Goal: Task Accomplishment & Management: Manage account settings

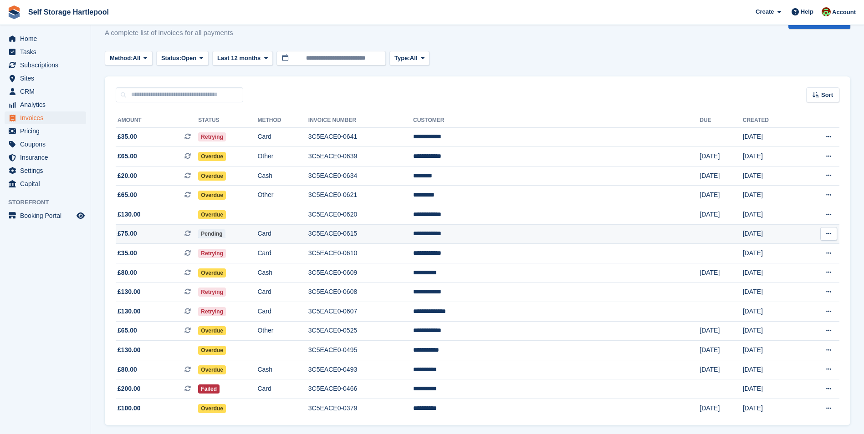
scroll to position [46, 0]
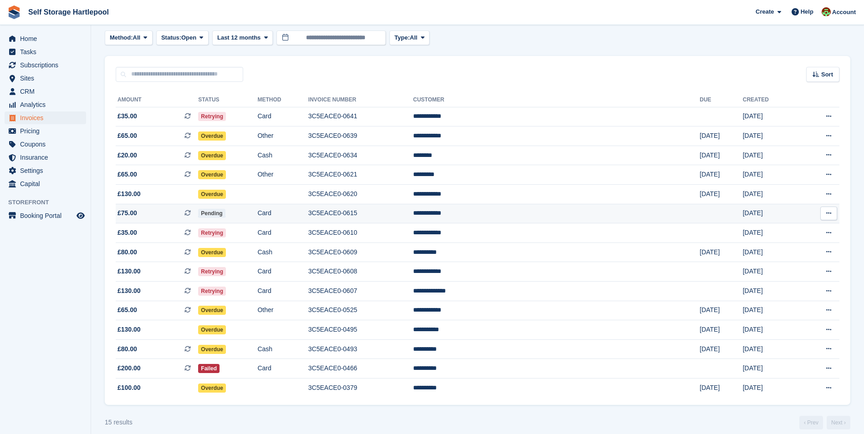
click at [189, 216] on span "£75.00 This is a recurring subscription invoice." at bounding box center [157, 214] width 82 height 10
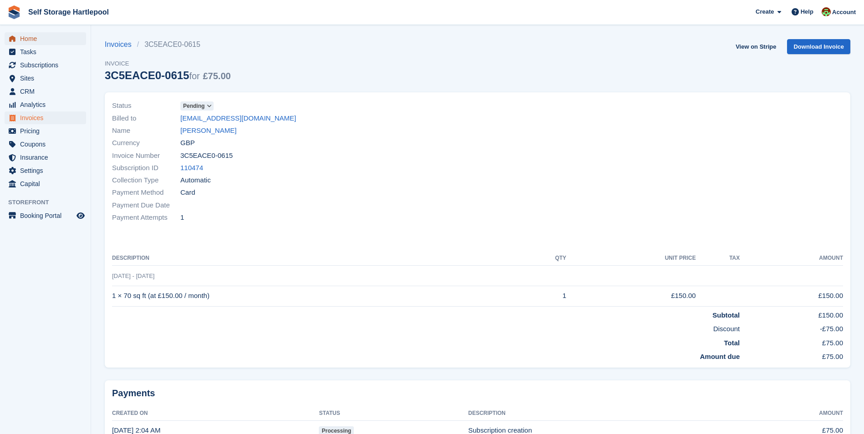
click at [44, 37] on span "Home" at bounding box center [47, 38] width 55 height 13
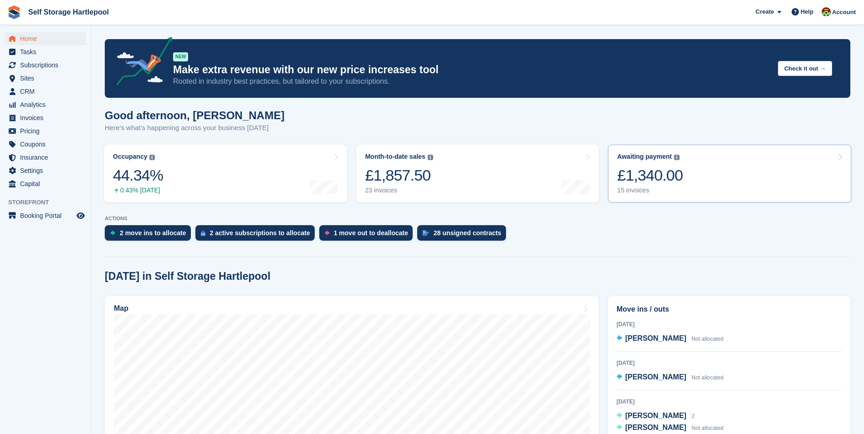
click at [645, 170] on div "£1,340.00" at bounding box center [650, 175] width 66 height 19
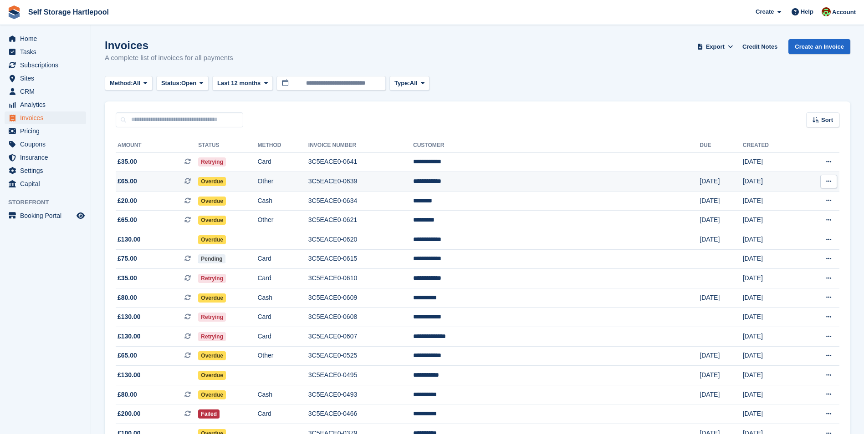
click at [308, 179] on td "Other" at bounding box center [282, 182] width 51 height 20
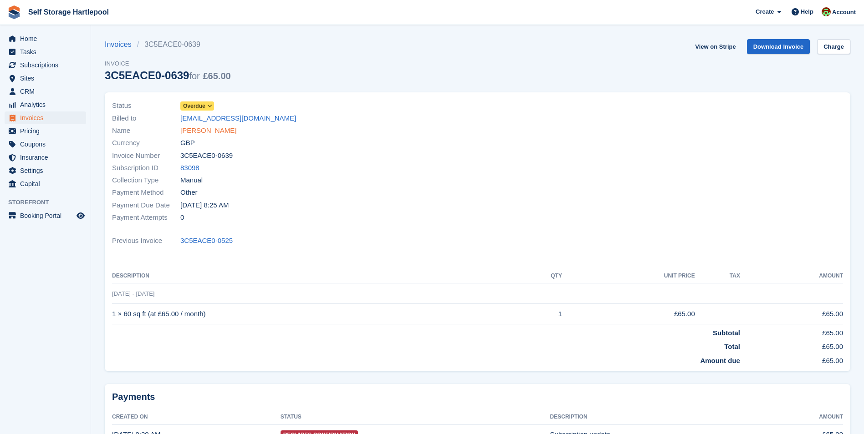
click at [194, 132] on link "Laura Mciver" at bounding box center [208, 131] width 56 height 10
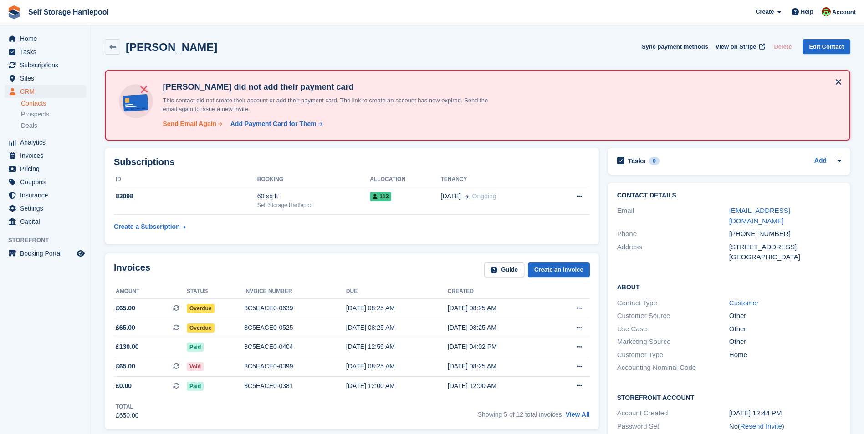
click at [195, 126] on div "Send Email Again" at bounding box center [190, 124] width 54 height 10
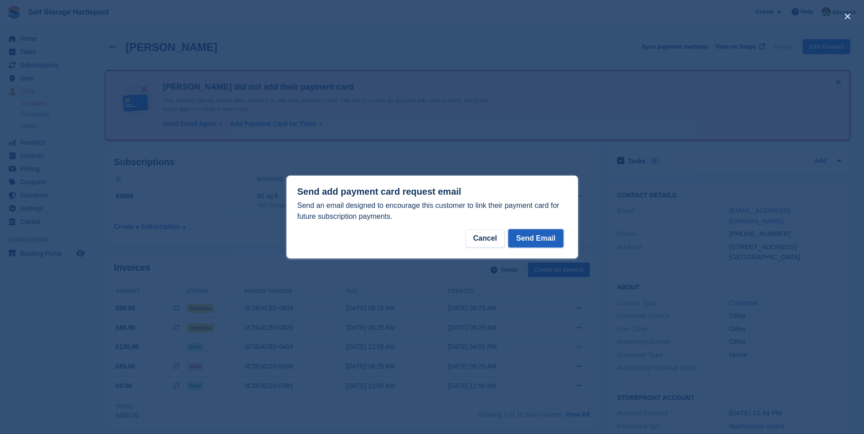
click at [550, 238] on button "Send Email" at bounding box center [535, 238] width 55 height 18
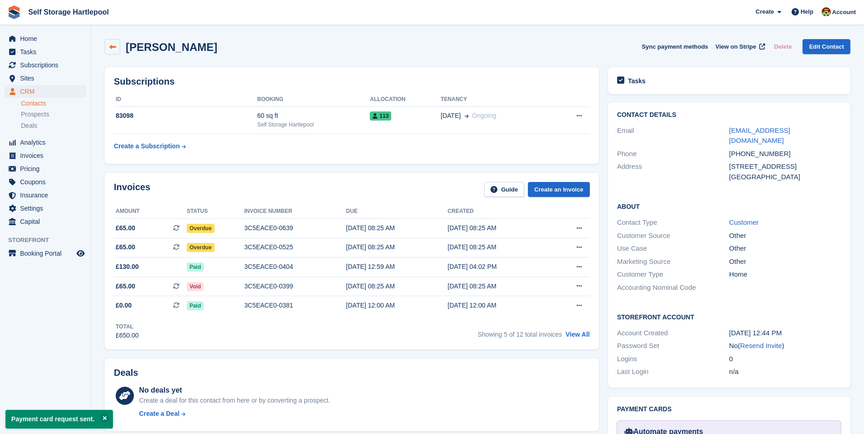
click at [114, 49] on icon at bounding box center [112, 47] width 7 height 7
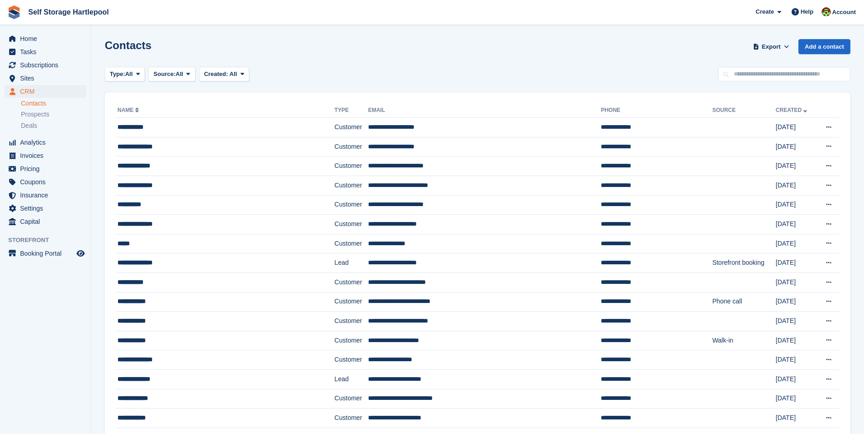
click at [389, 76] on div "Type: All All Lead Customer Source: All All Storefront Backoffice Pre-Opening i…" at bounding box center [477, 74] width 745 height 15
click at [41, 40] on span "Home" at bounding box center [47, 38] width 55 height 13
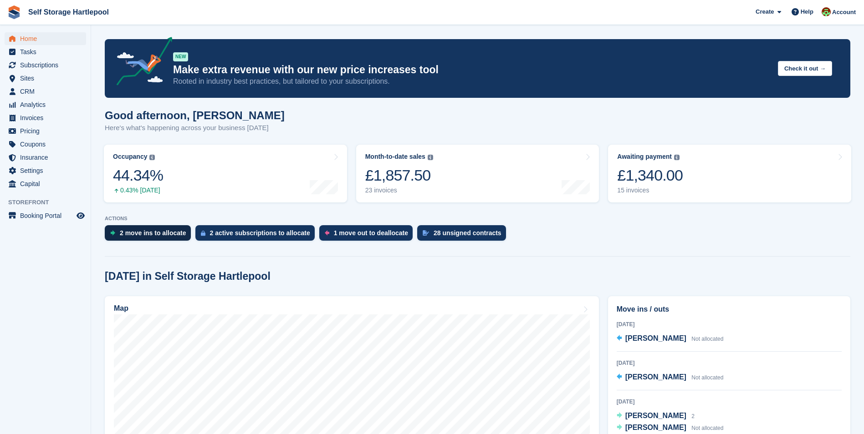
click at [157, 232] on div "2 move ins to allocate" at bounding box center [153, 232] width 66 height 7
